Goal: Check status: Check status

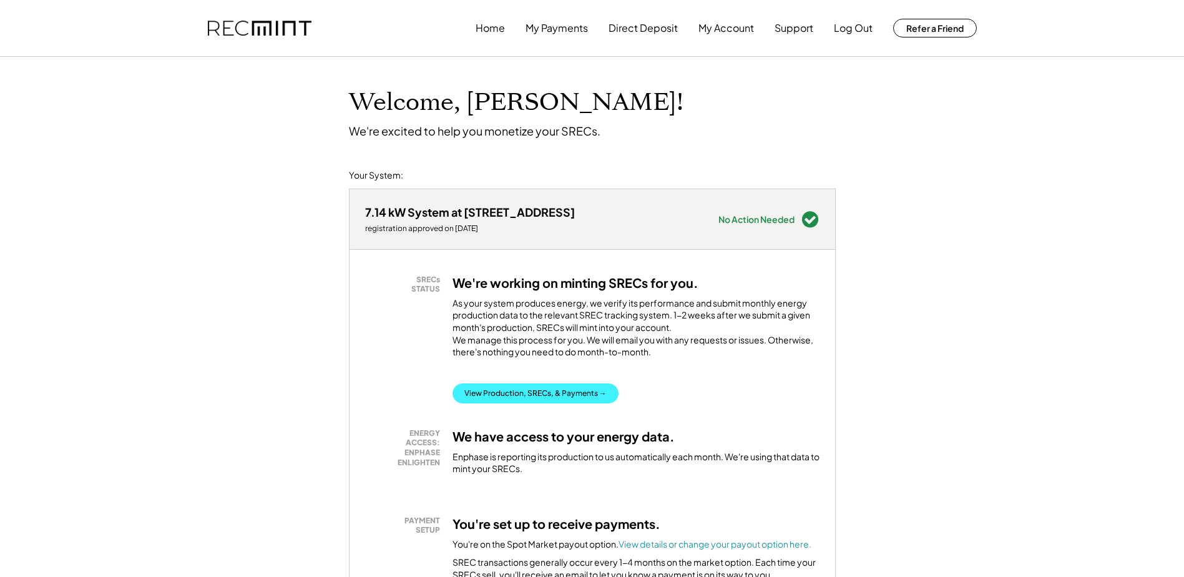
click at [558, 403] on button "View Production, SRECs, & Payments →" at bounding box center [536, 393] width 166 height 20
